Goal: Task Accomplishment & Management: Manage account settings

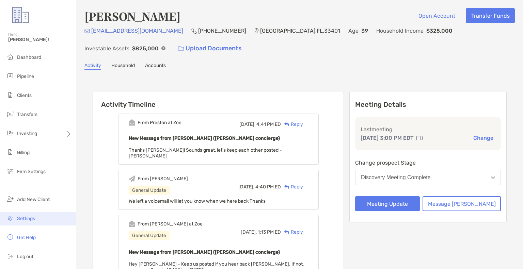
click at [26, 221] on span "Settings" at bounding box center [26, 219] width 18 height 6
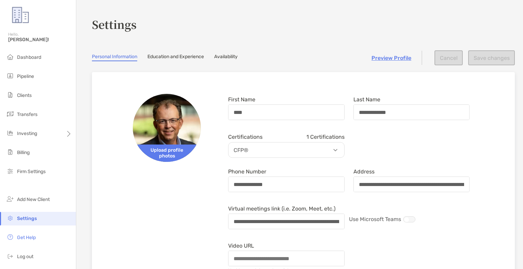
click at [231, 55] on link "Availability" at bounding box center [226, 57] width 24 height 7
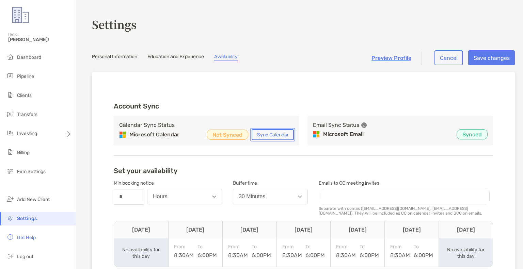
click at [273, 135] on button "Sync Calendar" at bounding box center [273, 134] width 42 height 11
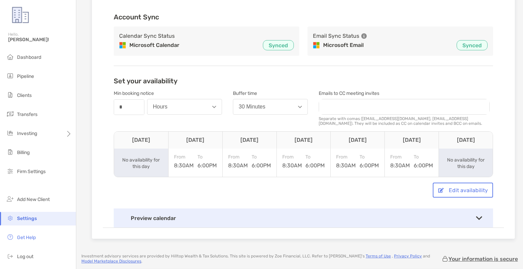
scroll to position [102, 0]
